Goal: Task Accomplishment & Management: Manage account settings

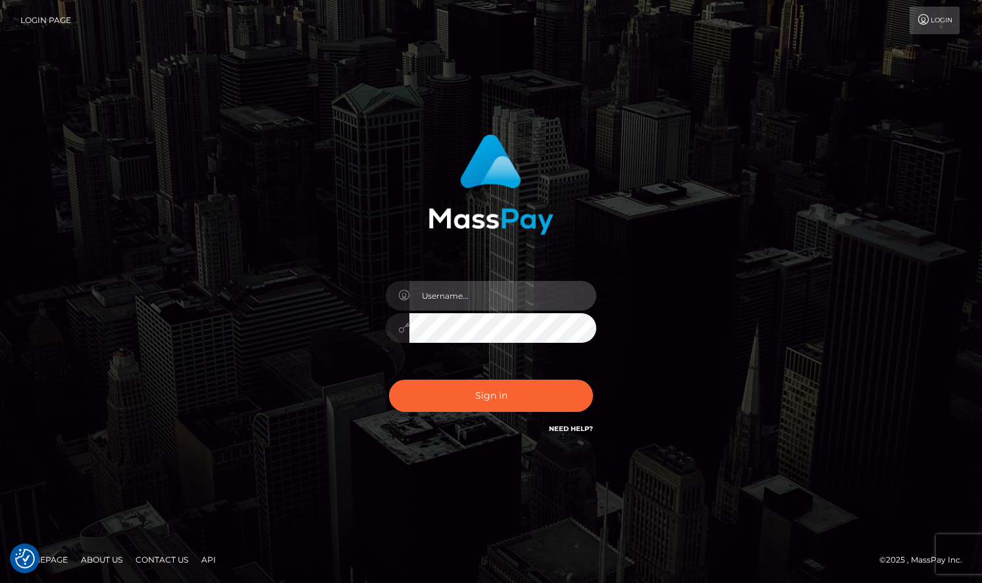
click at [451, 295] on input "text" at bounding box center [502, 296] width 187 height 30
type input "[EMAIL_ADDRESS][DOMAIN_NAME]"
click at [389, 380] on button "Sign in" at bounding box center [491, 396] width 204 height 32
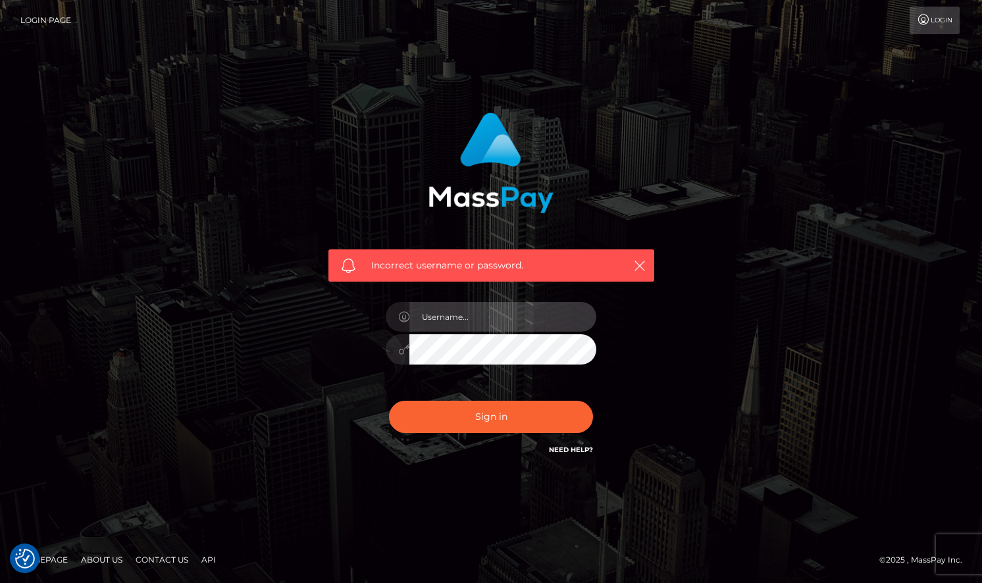
drag, startPoint x: 0, startPoint y: 0, endPoint x: 479, endPoint y: 328, distance: 580.3
click at [479, 328] on input "text" at bounding box center [502, 317] width 187 height 30
type input "[EMAIL_ADDRESS][DOMAIN_NAME]"
click at [389, 401] on button "Sign in" at bounding box center [491, 417] width 204 height 32
click at [474, 322] on input "text" at bounding box center [502, 317] width 187 height 30
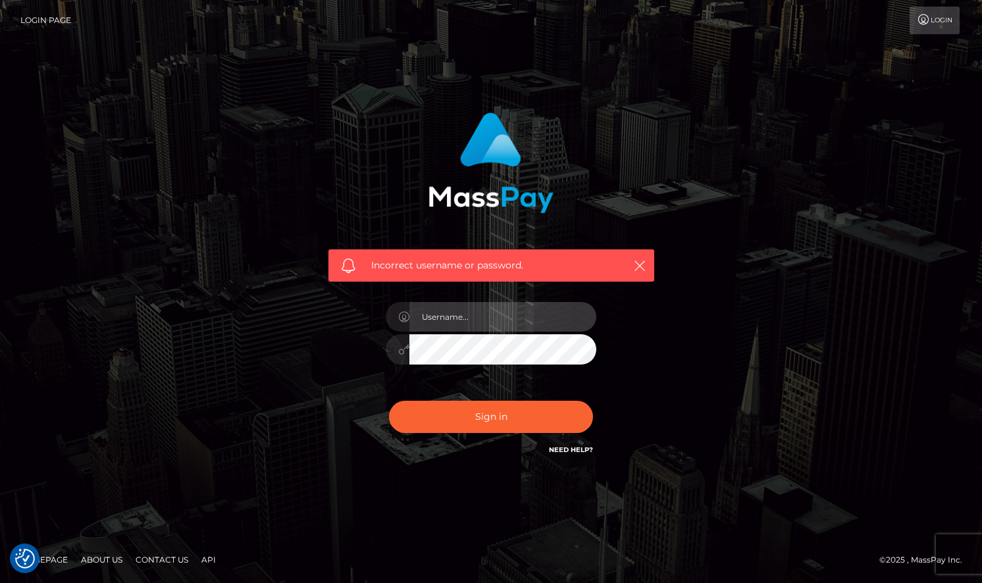
type input "[EMAIL_ADDRESS][DOMAIN_NAME]"
click at [389, 401] on button "Sign in" at bounding box center [491, 417] width 204 height 32
drag, startPoint x: 0, startPoint y: 0, endPoint x: 472, endPoint y: 328, distance: 575.2
click at [472, 328] on input "text" at bounding box center [502, 317] width 187 height 30
type input "[EMAIL_ADDRESS][DOMAIN_NAME]"
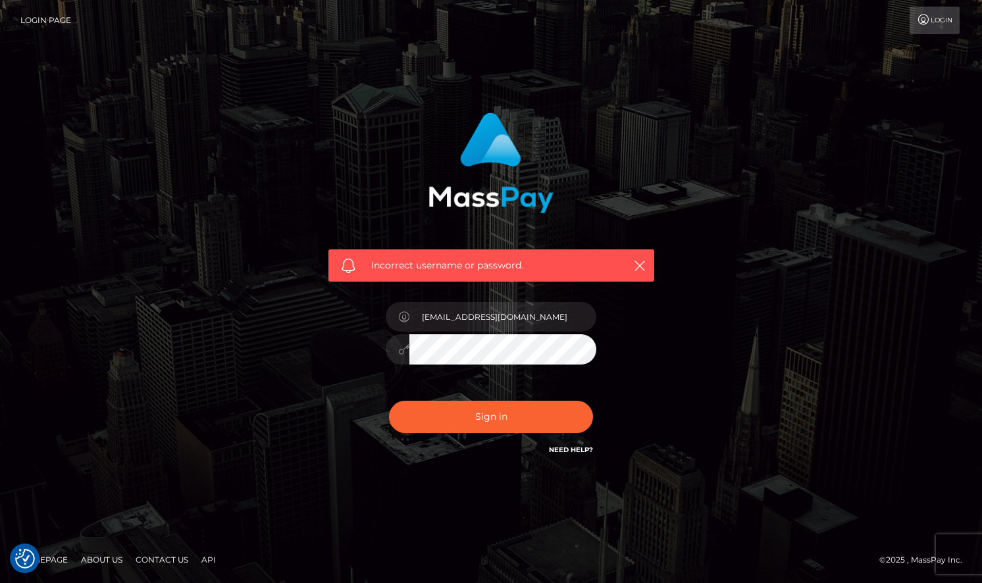
click at [389, 401] on button "Sign in" at bounding box center [491, 417] width 204 height 32
click at [480, 324] on input "text" at bounding box center [502, 317] width 187 height 30
type input "[EMAIL_ADDRESS][DOMAIN_NAME]"
click at [459, 424] on button "Sign in" at bounding box center [491, 417] width 204 height 32
click at [432, 332] on input "text" at bounding box center [502, 317] width 187 height 30
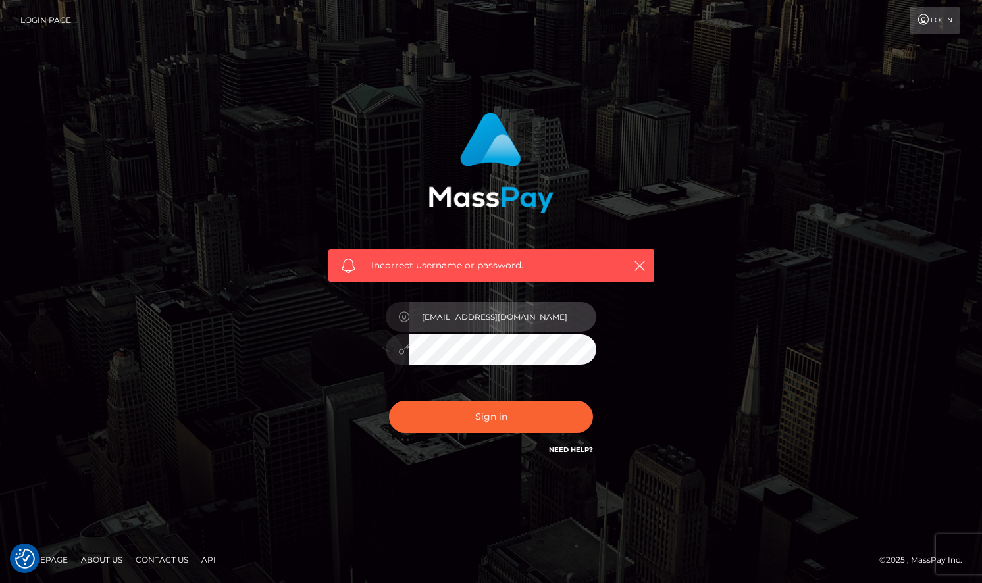
type input "kiylasmith1842@icloud.com"
click at [389, 401] on button "Sign in" at bounding box center [491, 417] width 204 height 32
click at [434, 324] on input "text" at bounding box center [502, 317] width 187 height 30
type input "[EMAIL_ADDRESS][DOMAIN_NAME]"
click at [389, 401] on button "Sign in" at bounding box center [491, 417] width 204 height 32
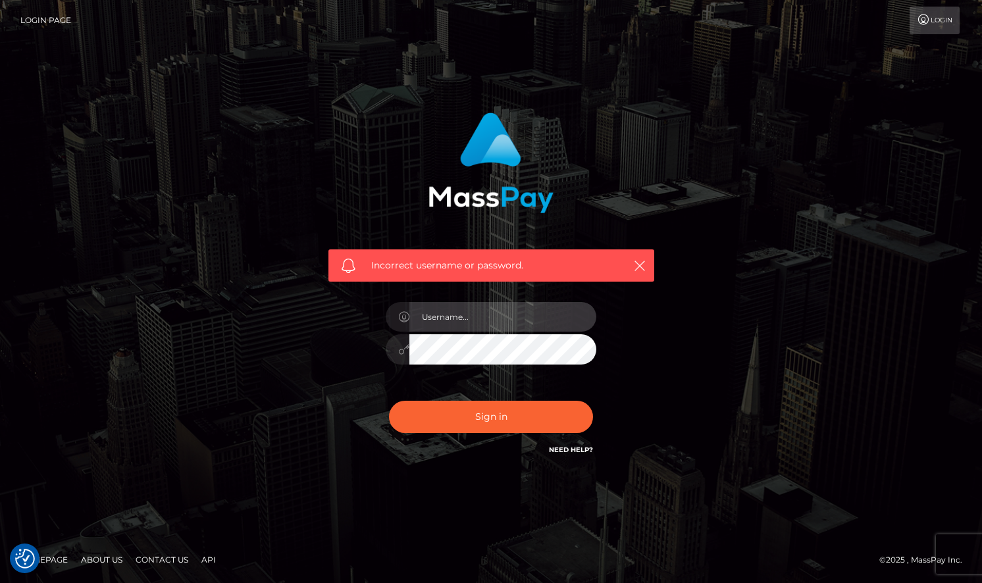
click at [451, 308] on input "text" at bounding box center [502, 317] width 187 height 30
type input "Kiylasmith1842@icloud.com"
click at [389, 401] on button "Sign in" at bounding box center [491, 417] width 204 height 32
